Goal: Transaction & Acquisition: Purchase product/service

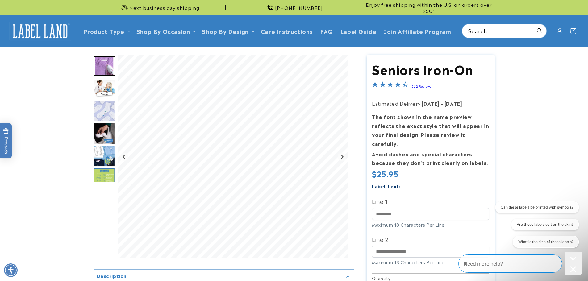
click at [101, 152] on img "Go to slide 5" at bounding box center [104, 156] width 22 height 22
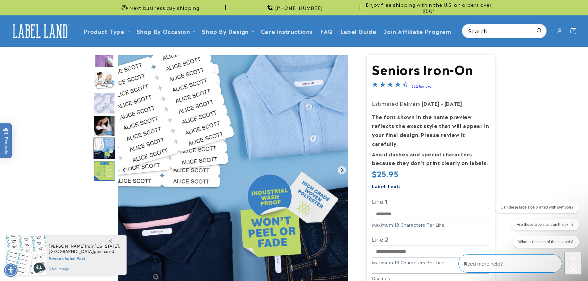
click at [102, 172] on img "Go to slide 6" at bounding box center [104, 171] width 22 height 22
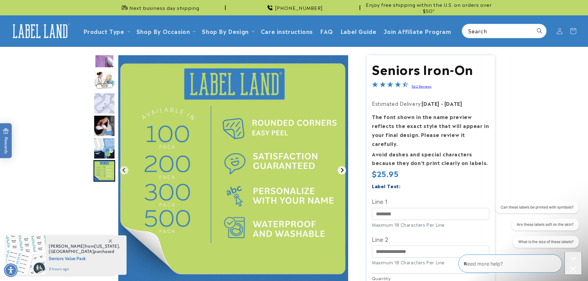
click at [343, 168] on icon "Go to first slide" at bounding box center [341, 170] width 5 height 5
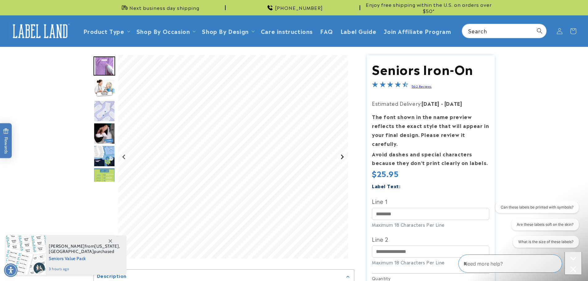
click at [342, 154] on icon "Next slide" at bounding box center [341, 156] width 5 height 5
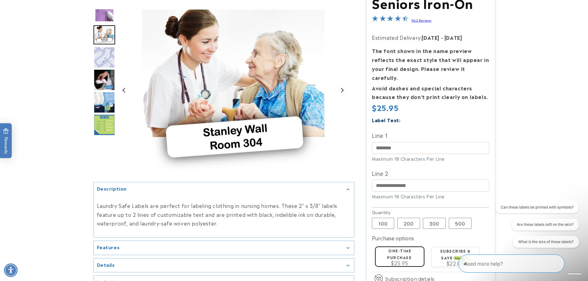
scroll to position [93, 0]
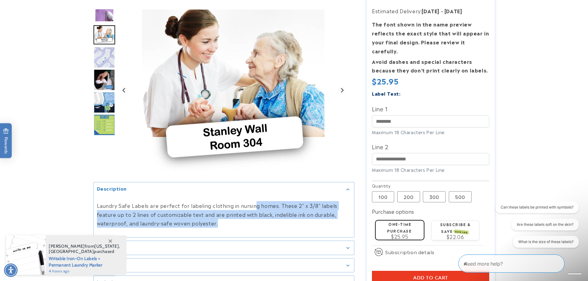
drag, startPoint x: 252, startPoint y: 207, endPoint x: 249, endPoint y: 222, distance: 15.6
click at [249, 222] on p "Laundry Safe Labels are perfect for labeling clothing in nursing homes. These 2…" at bounding box center [224, 214] width 254 height 27
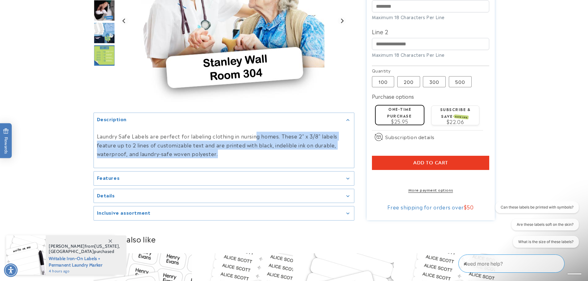
scroll to position [216, 0]
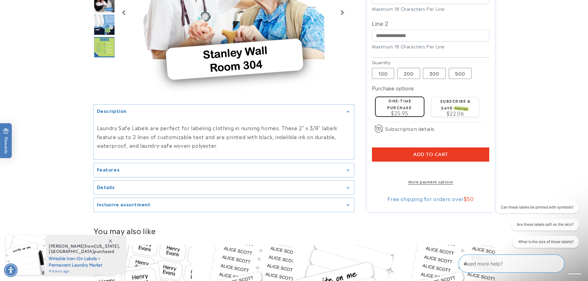
click at [241, 186] on div "Details" at bounding box center [224, 187] width 254 height 5
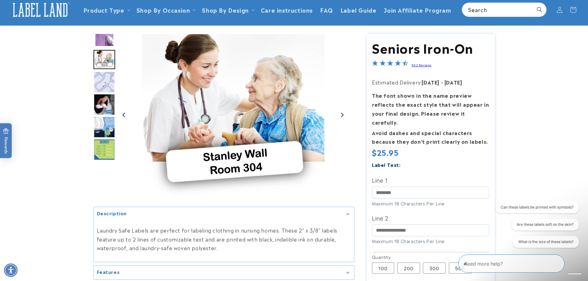
scroll to position [0, 0]
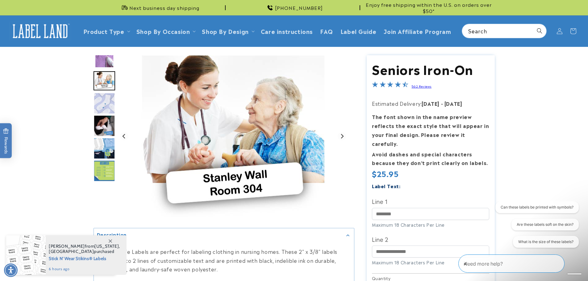
click at [425, 86] on link "562 Reviews" at bounding box center [421, 86] width 20 height 4
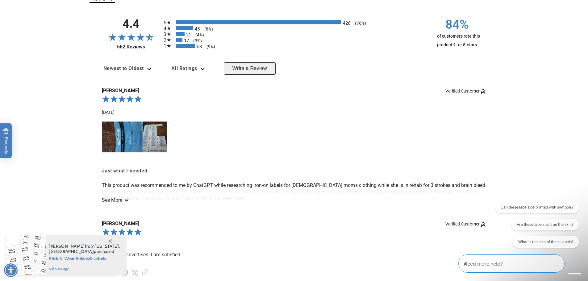
scroll to position [627, 0]
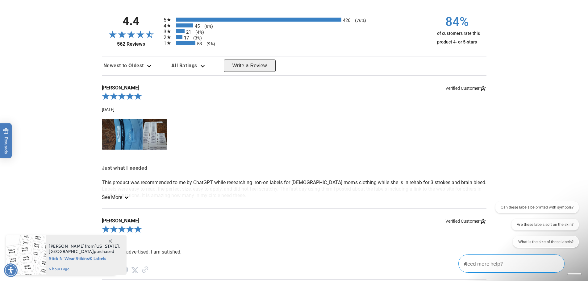
click at [151, 135] on img at bounding box center [154, 134] width 23 height 31
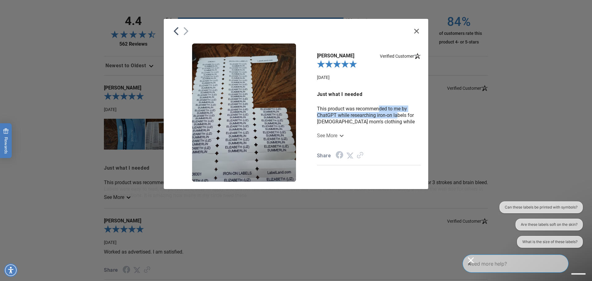
drag, startPoint x: 381, startPoint y: 105, endPoint x: 398, endPoint y: 114, distance: 20.2
click at [398, 114] on div "Just what I needed This product was recommended to me by ChatGPT while research…" at bounding box center [369, 127] width 104 height 75
click at [338, 134] on link "See More" at bounding box center [330, 136] width 26 height 6
click at [418, 33] on icon "Close" at bounding box center [416, 31] width 5 height 5
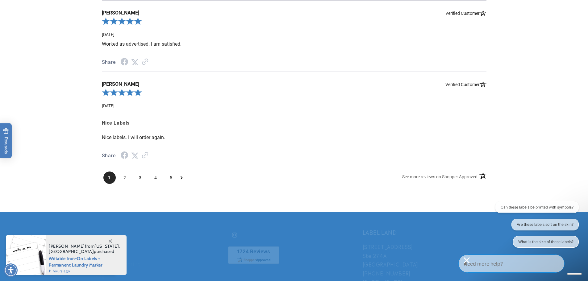
scroll to position [843, 0]
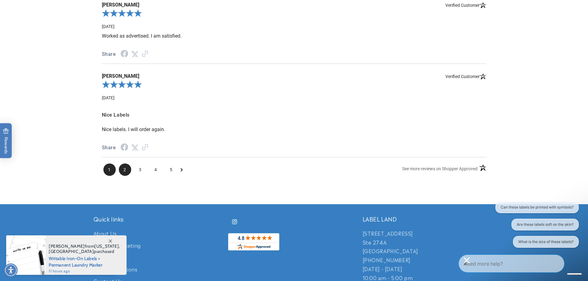
click at [122, 167] on span "2" at bounding box center [125, 169] width 12 height 12
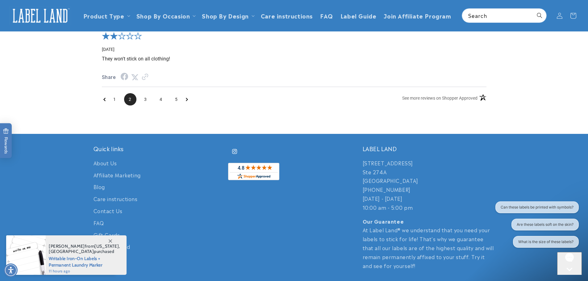
scroll to position [604, 0]
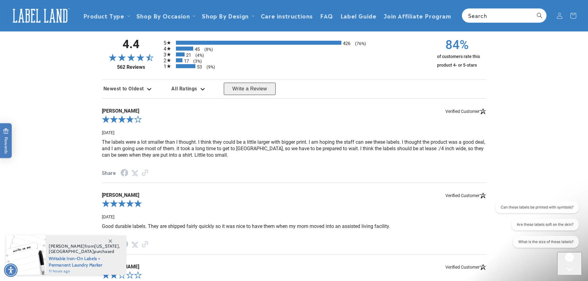
drag, startPoint x: 122, startPoint y: 136, endPoint x: 190, endPoint y: 166, distance: 73.6
click at [190, 166] on div "Claudia K. Verified Customer 04-08-25 The labels were a lot smaller than I thou…" at bounding box center [294, 140] width 384 height 85
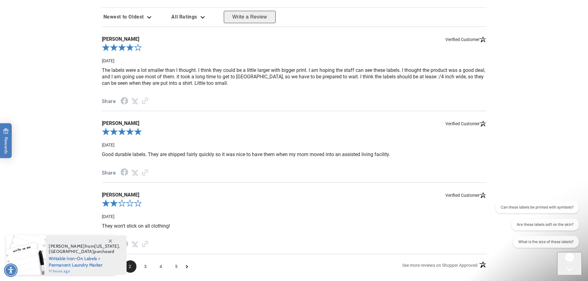
scroll to position [789, 0]
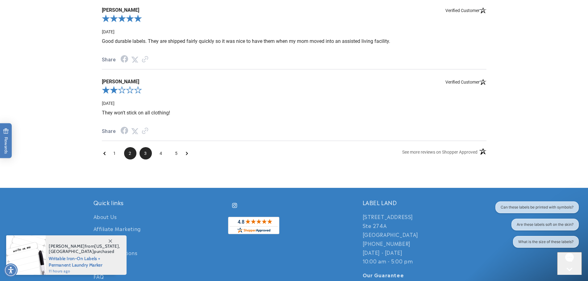
click at [150, 156] on span "3" at bounding box center [145, 153] width 12 height 12
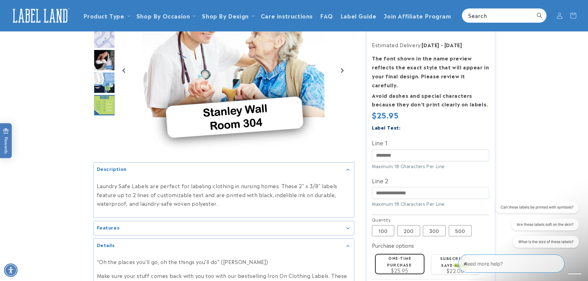
scroll to position [42, 0]
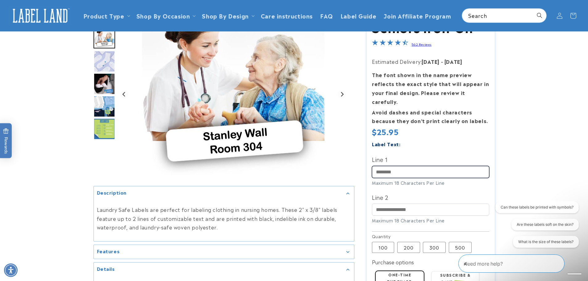
click at [384, 166] on input "Line 1" at bounding box center [430, 172] width 117 height 12
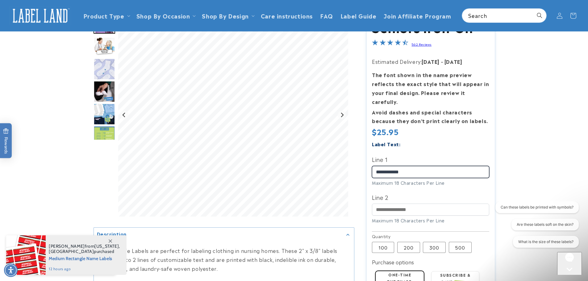
type input "**********"
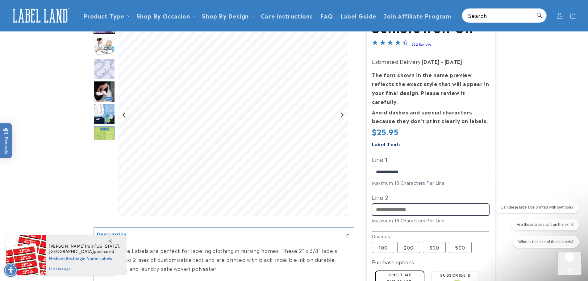
click at [405, 204] on input "Line 2" at bounding box center [430, 210] width 117 height 12
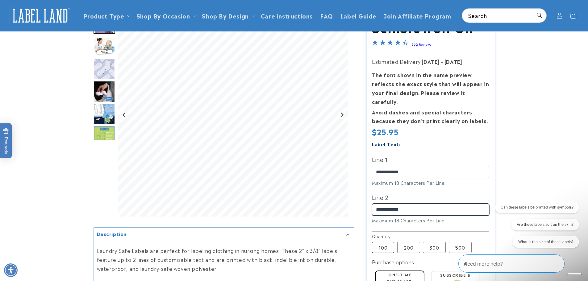
type input "**********"
click at [380, 242] on label "100 Variant sold out or unavailable" at bounding box center [383, 247] width 22 height 11
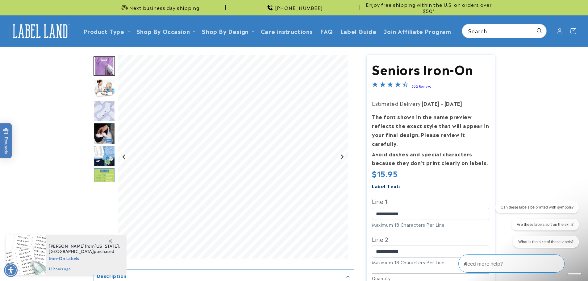
click at [106, 107] on img "Go to slide 3" at bounding box center [104, 111] width 22 height 22
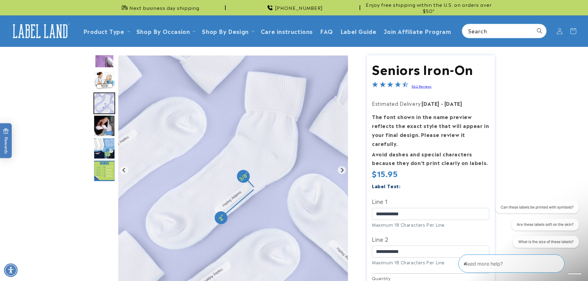
click at [101, 123] on img "Go to slide 4" at bounding box center [104, 126] width 22 height 22
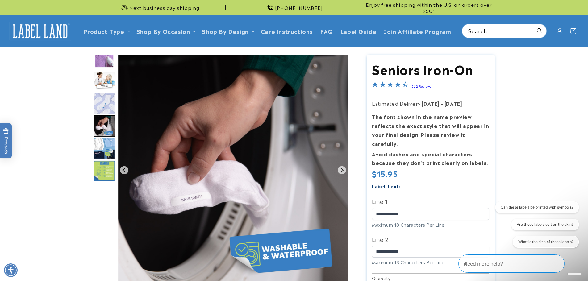
click at [97, 150] on img "Go to slide 5" at bounding box center [104, 149] width 22 height 22
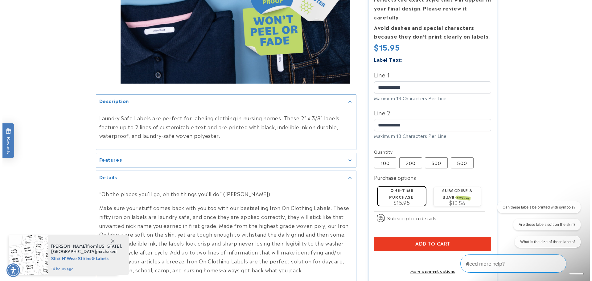
scroll to position [216, 0]
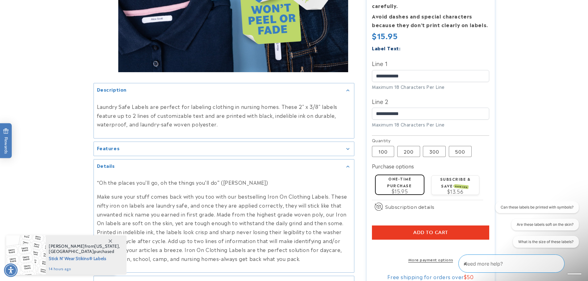
click at [447, 230] on span "Add to cart" at bounding box center [430, 233] width 35 height 6
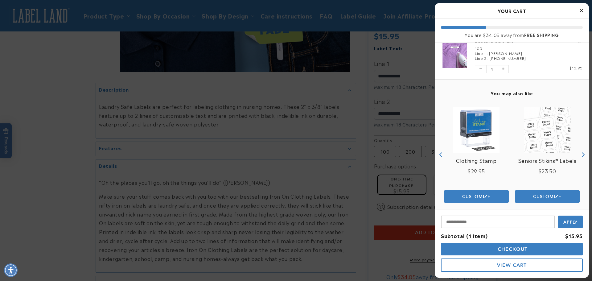
scroll to position [17, 0]
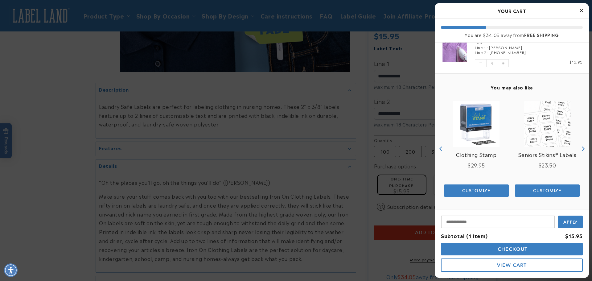
click at [540, 252] on button "Checkout" at bounding box center [512, 249] width 142 height 13
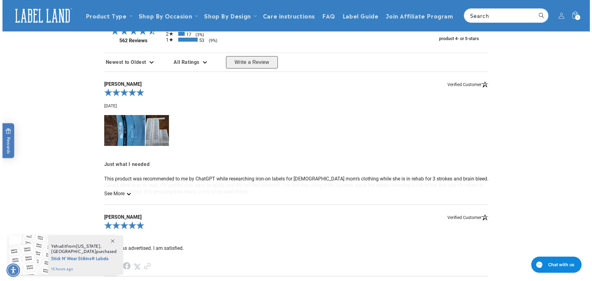
scroll to position [617, 0]
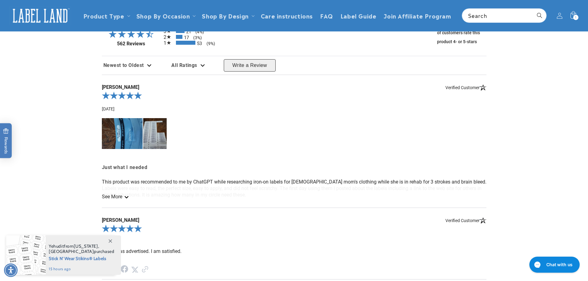
click at [143, 125] on img at bounding box center [154, 133] width 23 height 31
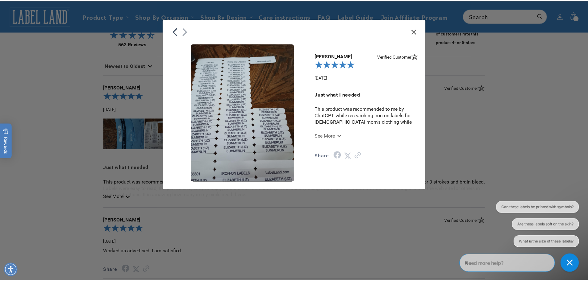
scroll to position [0, 0]
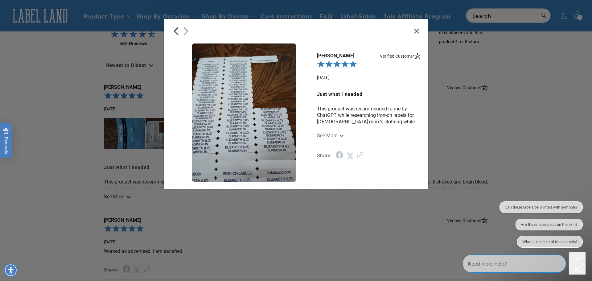
click at [175, 31] on icon "Previous" at bounding box center [176, 31] width 5 height 8
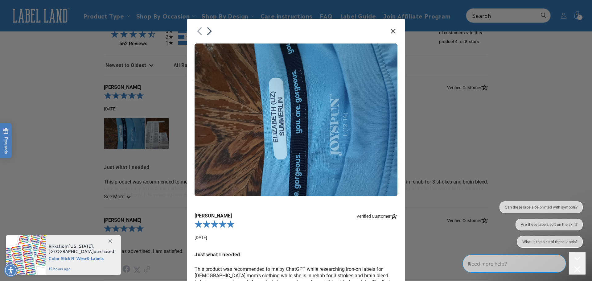
click at [393, 32] on icon "Close" at bounding box center [393, 31] width 5 height 5
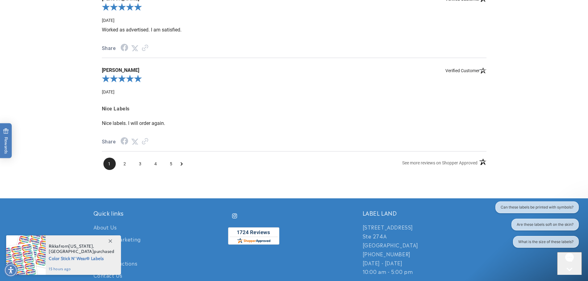
scroll to position [864, 0]
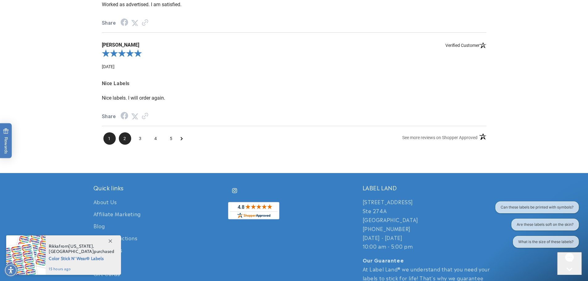
click at [128, 133] on span "2" at bounding box center [125, 138] width 12 height 12
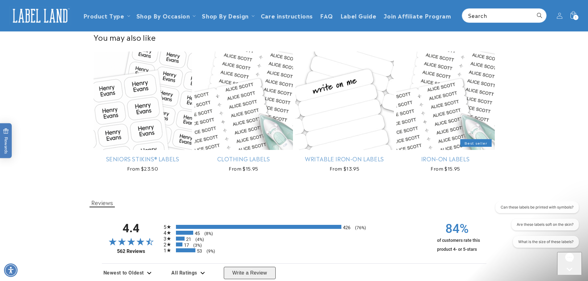
scroll to position [374, 0]
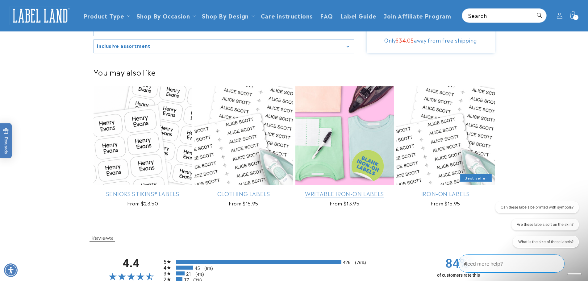
click at [336, 190] on link "Writable Iron-On Labels" at bounding box center [344, 193] width 98 height 7
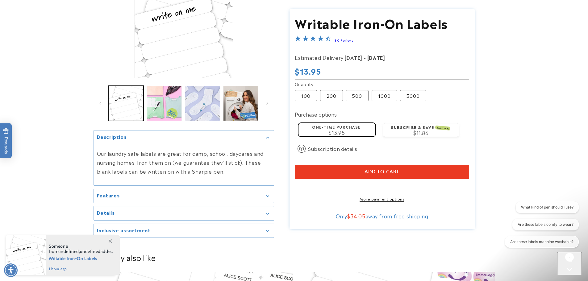
scroll to position [93, 0]
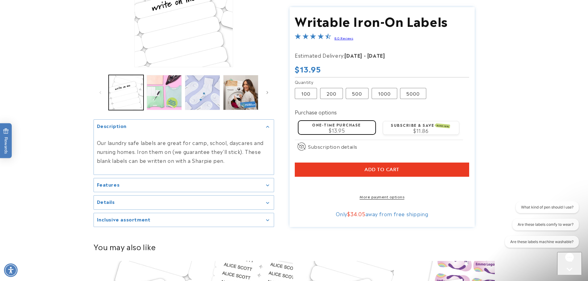
click at [136, 202] on div "Details" at bounding box center [184, 202] width 174 height 5
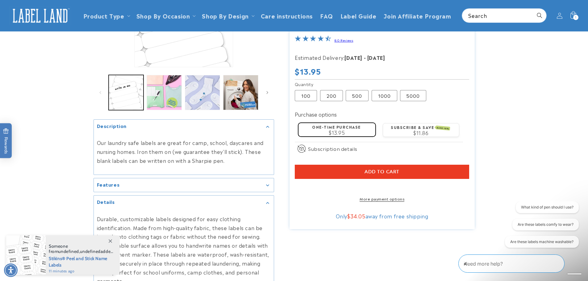
click at [344, 40] on link "80 Reviews" at bounding box center [343, 40] width 19 height 4
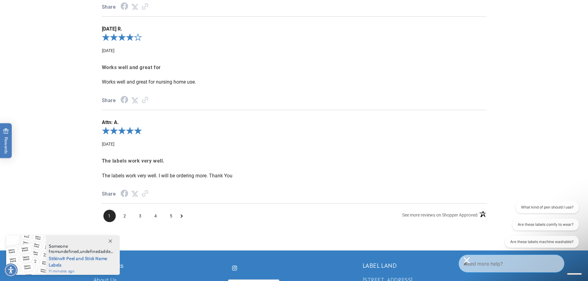
scroll to position [761, 0]
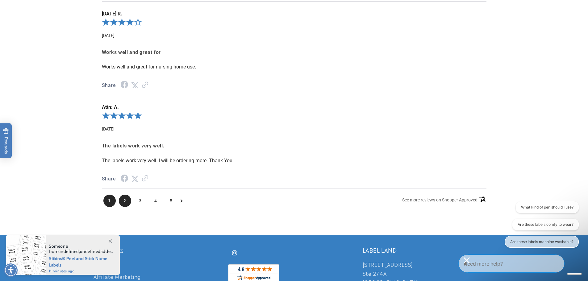
click at [124, 195] on span "2" at bounding box center [125, 201] width 12 height 12
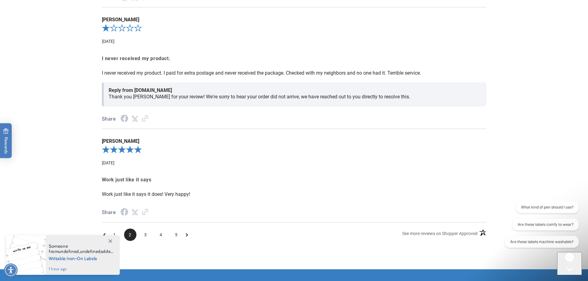
scroll to position [836, 0]
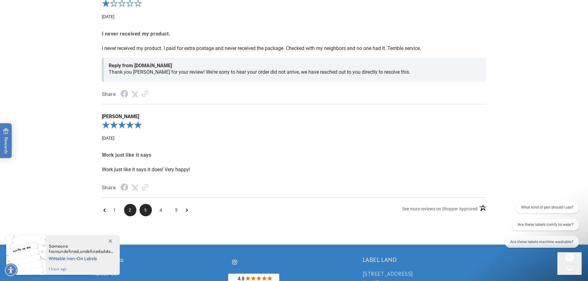
click at [141, 204] on span "3" at bounding box center [145, 210] width 12 height 12
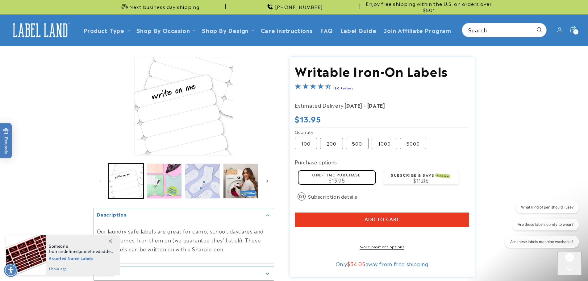
scroll to position [0, 0]
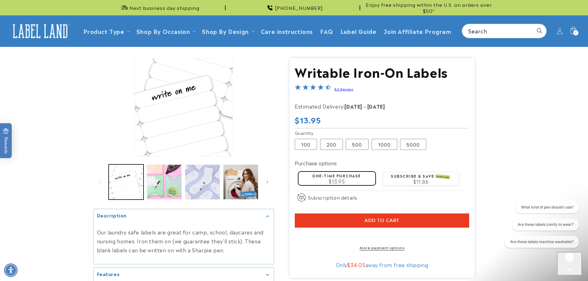
click at [435, 216] on button "Add to cart" at bounding box center [382, 220] width 174 height 14
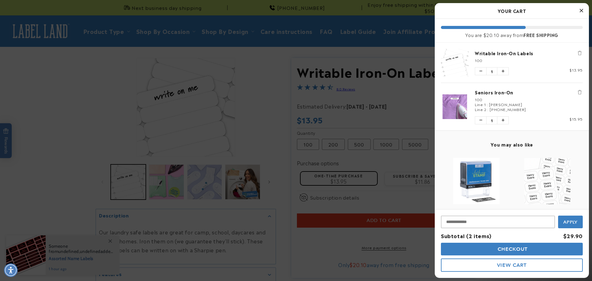
click at [470, 179] on img "product" at bounding box center [476, 181] width 46 height 46
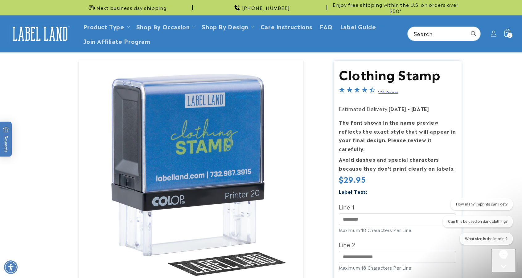
click at [509, 34] on span "2" at bounding box center [510, 35] width 2 height 5
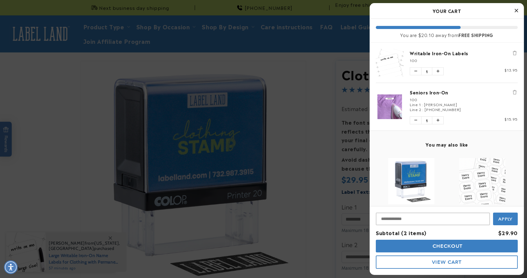
click at [513, 52] on icon "Remove Writable Iron-On Labels" at bounding box center [515, 53] width 4 height 4
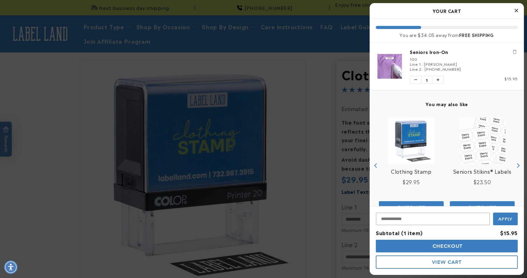
click at [465, 242] on button "Checkout" at bounding box center [447, 246] width 142 height 13
